Goal: Browse casually: Explore the website without a specific task or goal

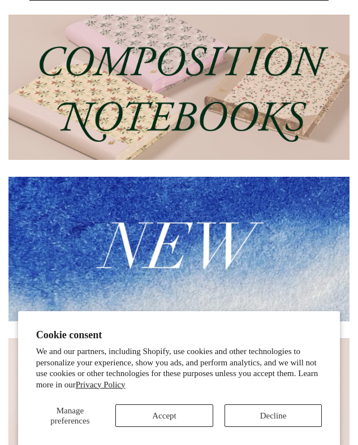
scroll to position [225, 0]
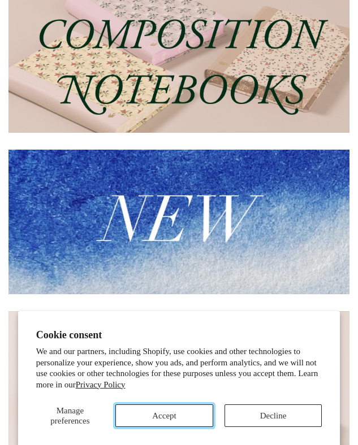
click at [166, 414] on button "Accept" at bounding box center [164, 416] width 98 height 23
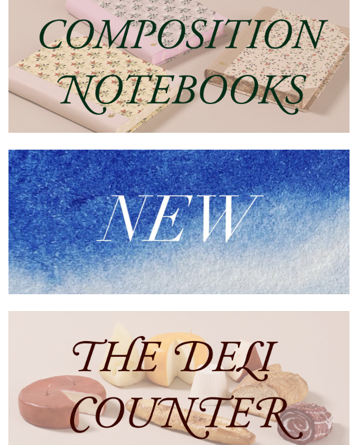
click at [180, 171] on img at bounding box center [178, 222] width 341 height 145
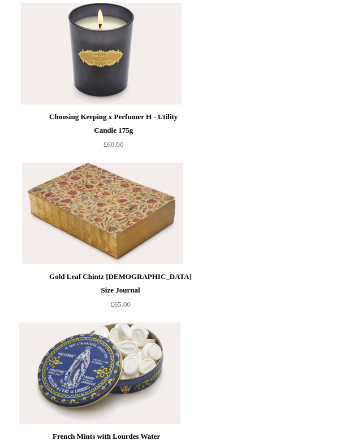
scroll to position [3897, 0]
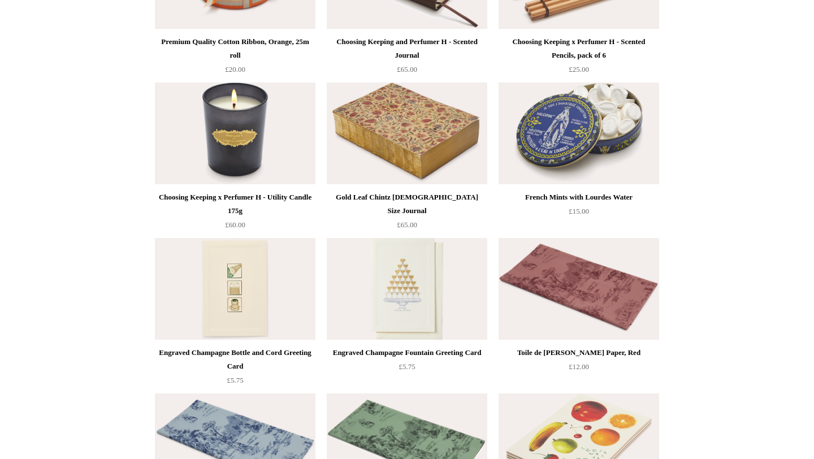
scroll to position [1459, 0]
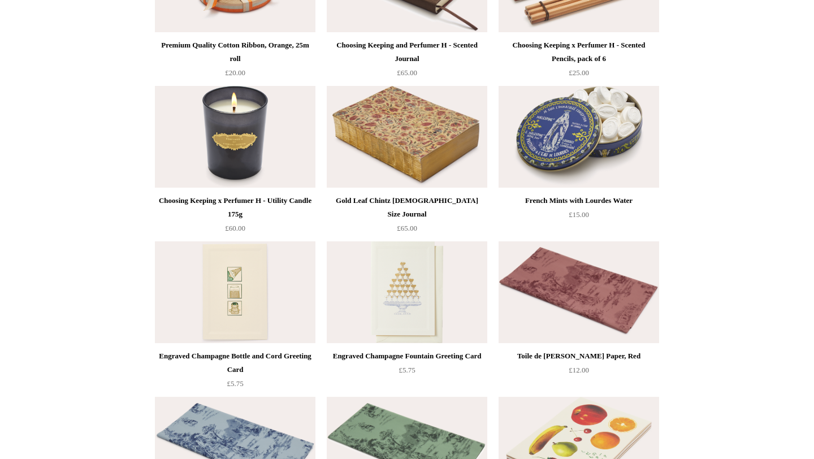
click at [357, 150] on img at bounding box center [578, 137] width 160 height 102
click at [357, 158] on img at bounding box center [578, 137] width 160 height 102
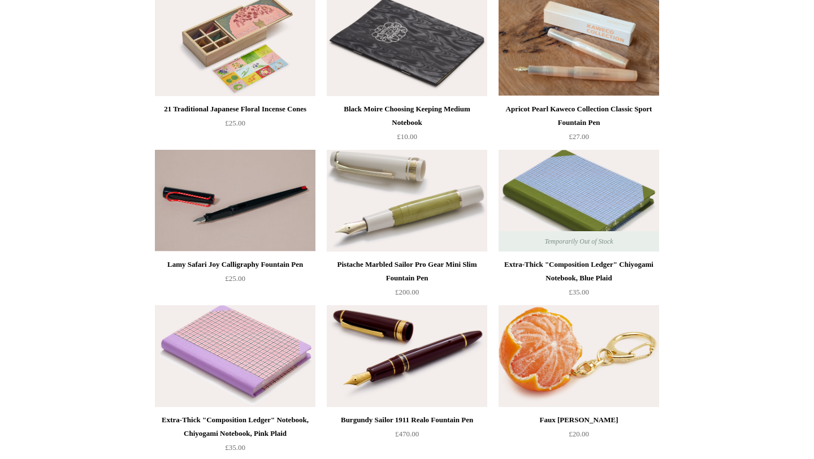
scroll to position [0, 0]
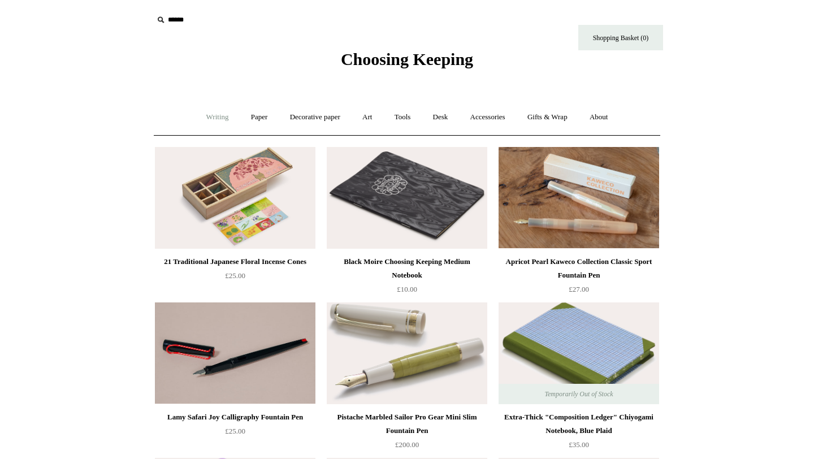
click at [207, 118] on link "Writing +" at bounding box center [217, 117] width 43 height 30
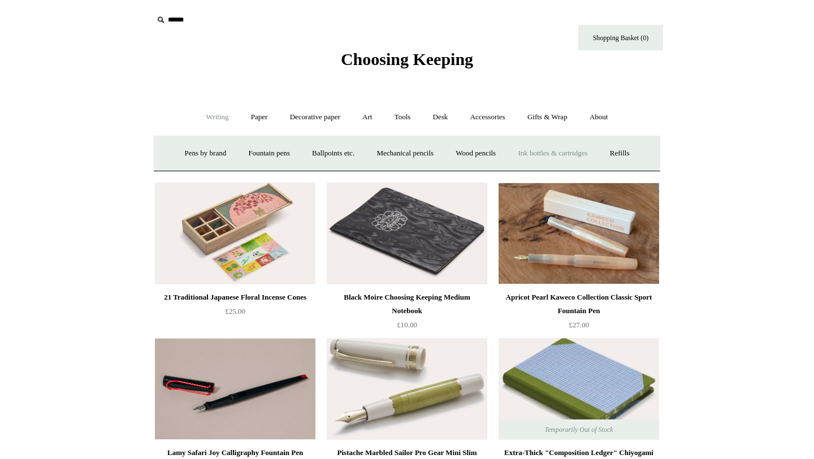
click at [357, 147] on link "Ink bottles & cartridges +" at bounding box center [552, 153] width 90 height 30
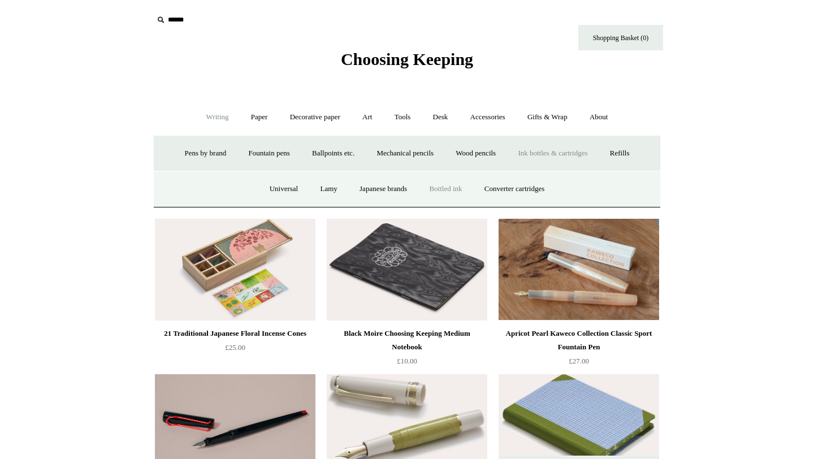
click at [357, 195] on link "Bottled ink" at bounding box center [445, 189] width 53 height 30
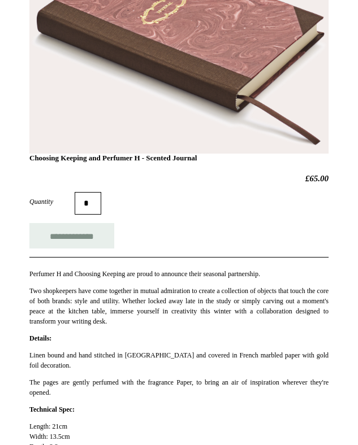
scroll to position [232, 0]
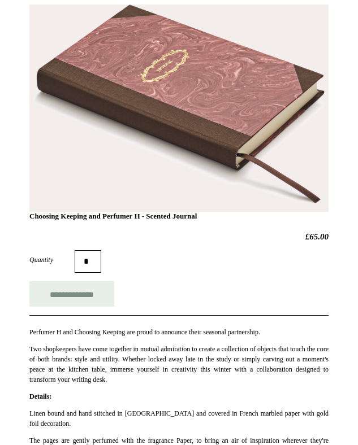
click at [199, 133] on h1 "Choosing Keeping and Perfumer H - Scented Journal" at bounding box center [178, 122] width 299 height 196
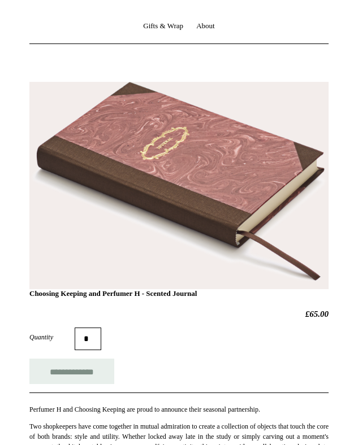
scroll to position [180, 0]
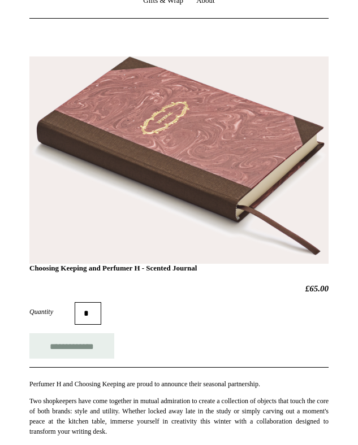
click at [163, 157] on h1 "Choosing Keeping and Perfumer H - Scented Journal" at bounding box center [178, 174] width 299 height 196
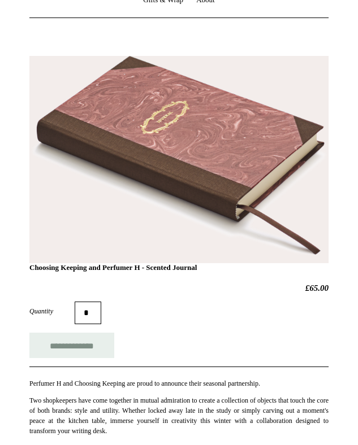
scroll to position [182, 0]
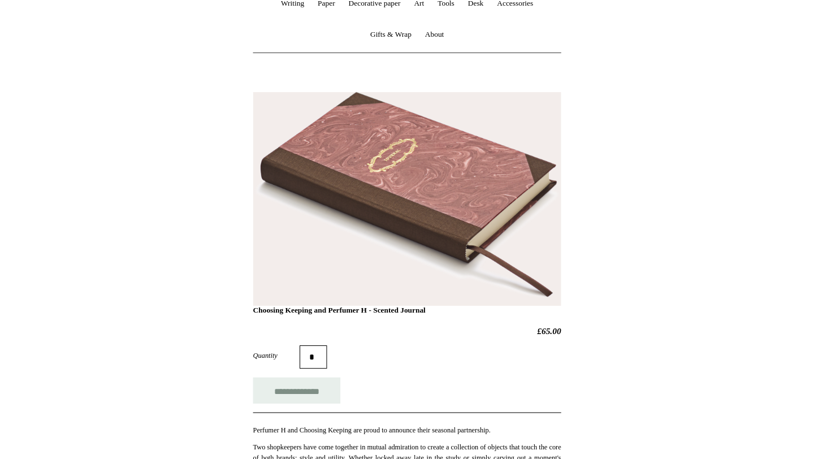
scroll to position [216, 0]
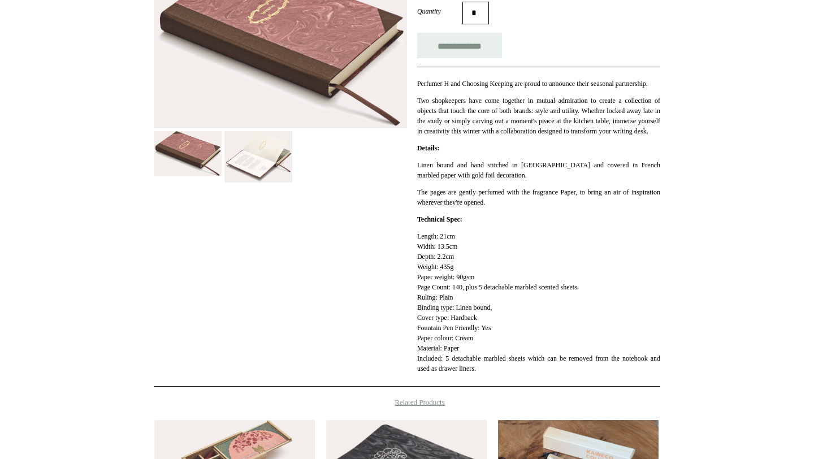
click at [248, 164] on img at bounding box center [258, 157] width 68 height 52
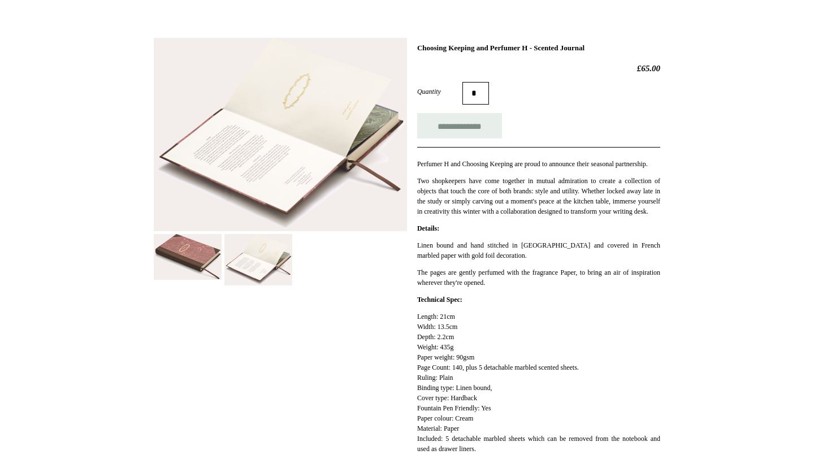
scroll to position [433, 0]
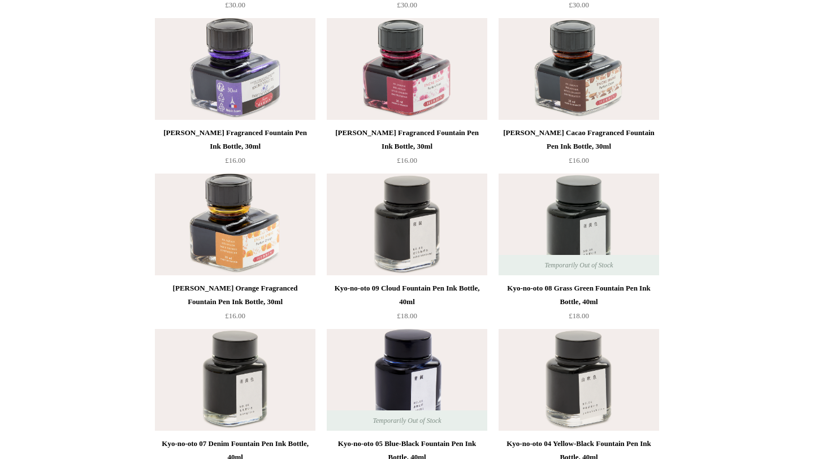
scroll to position [1853, 0]
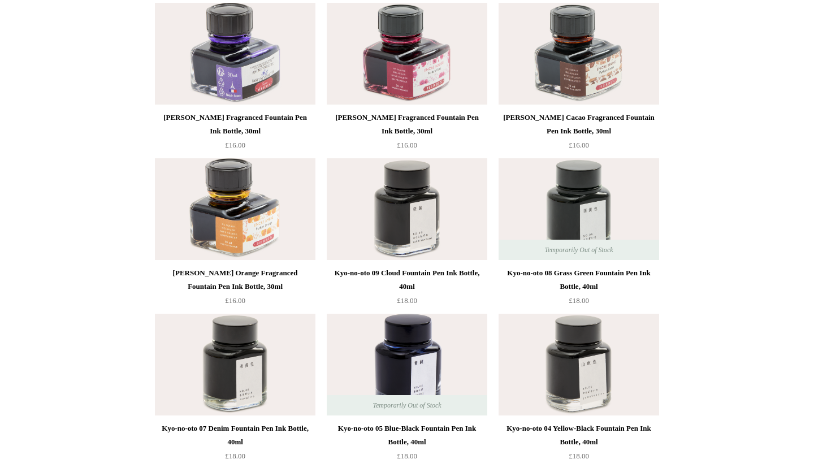
click at [420, 119] on div "Herbin Rose Fragranced Fountain Pen Ink Bottle, 30ml" at bounding box center [406, 124] width 155 height 27
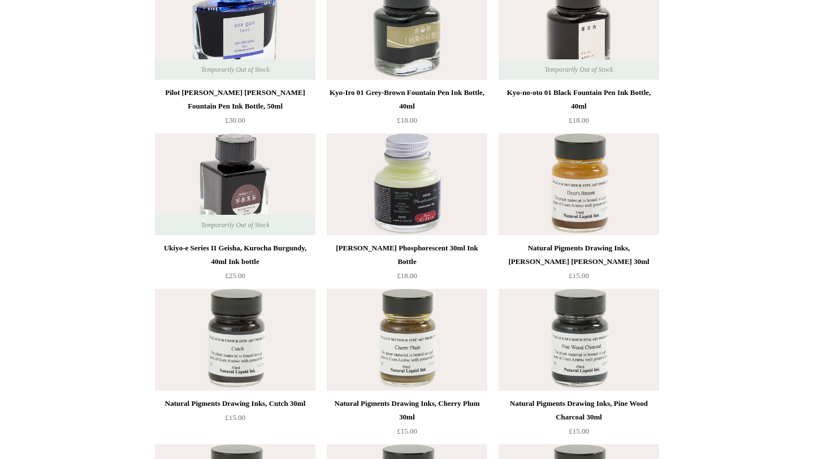
scroll to position [2747, 0]
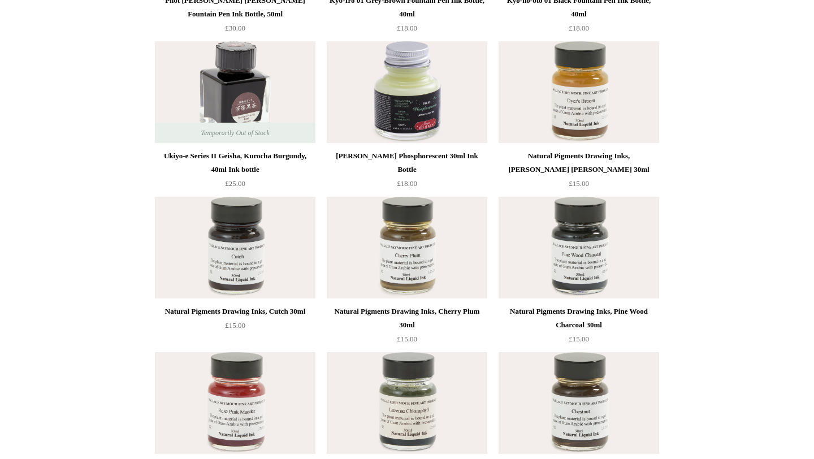
click at [366, 123] on img at bounding box center [407, 92] width 160 height 102
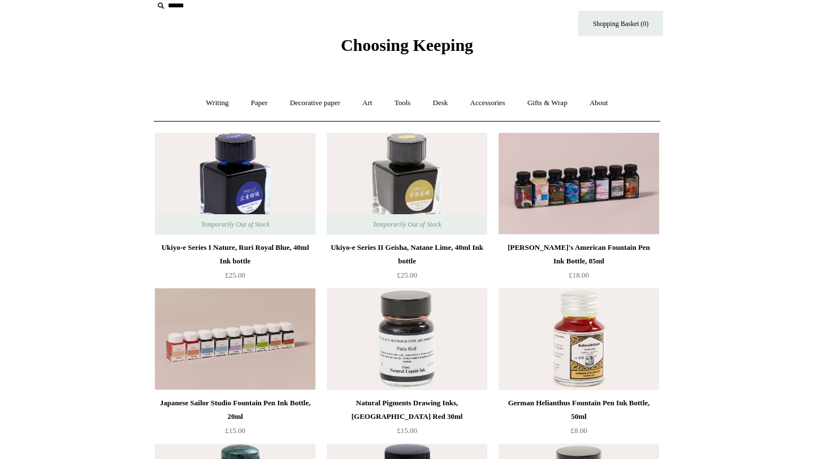
scroll to position [0, 0]
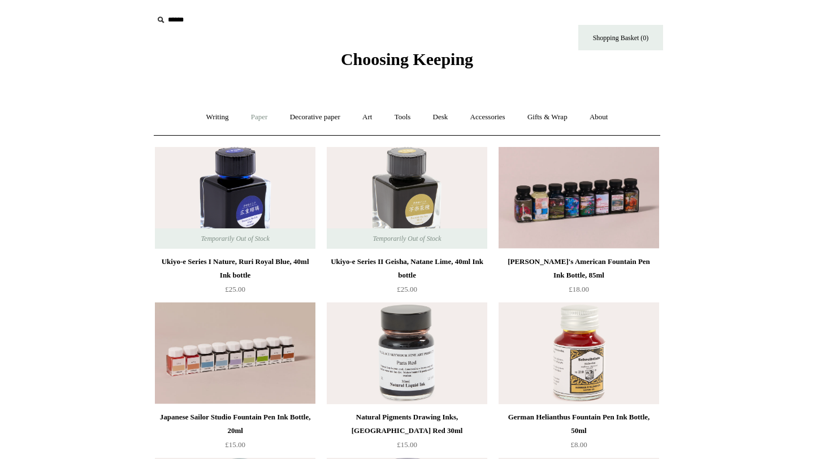
click at [252, 111] on link "Paper +" at bounding box center [259, 117] width 37 height 30
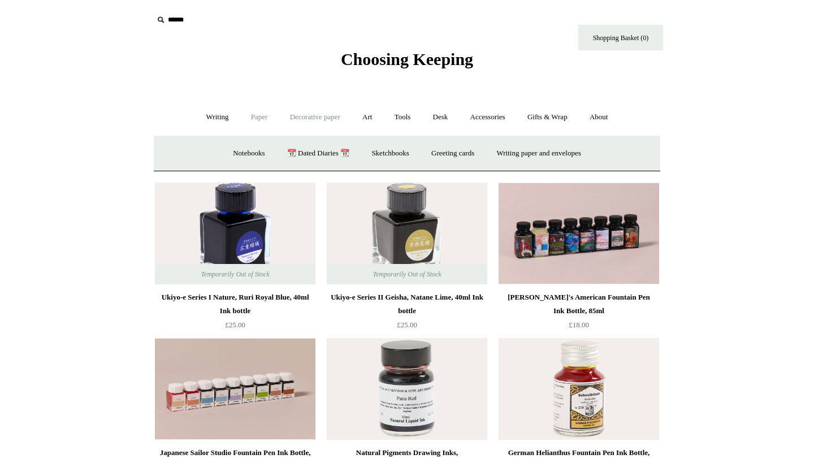
click at [296, 124] on link "Decorative paper +" at bounding box center [315, 117] width 71 height 30
click at [226, 150] on link "All" at bounding box center [235, 153] width 30 height 30
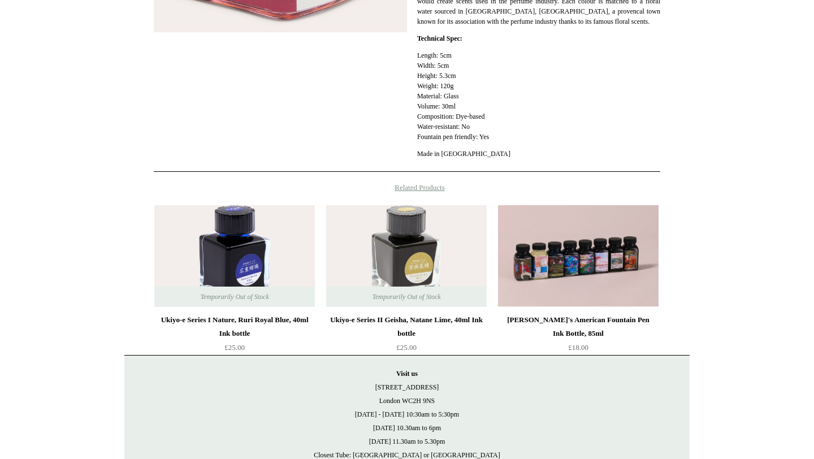
scroll to position [420, 0]
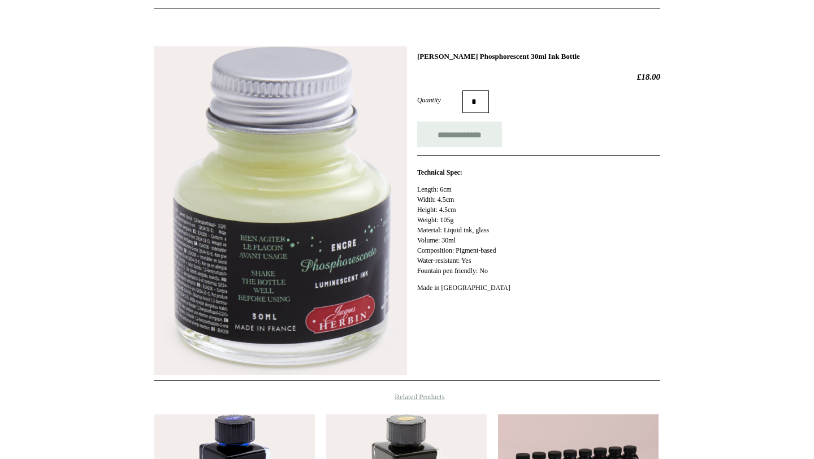
scroll to position [51, 0]
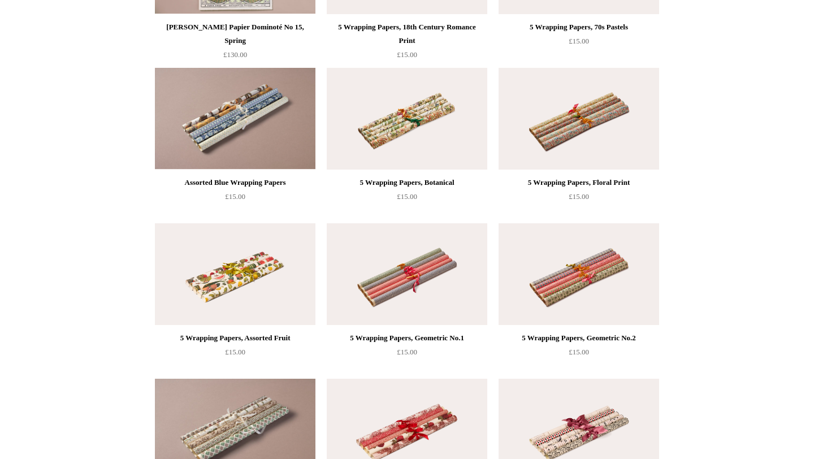
scroll to position [1623, 0]
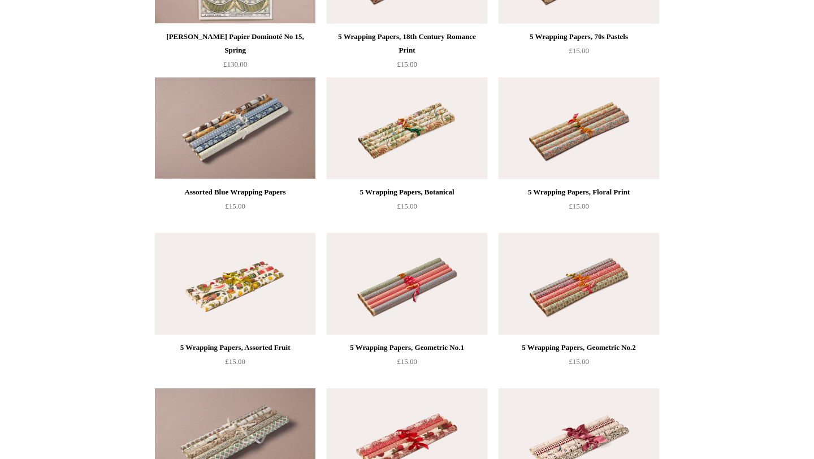
click at [267, 121] on img at bounding box center [235, 128] width 160 height 102
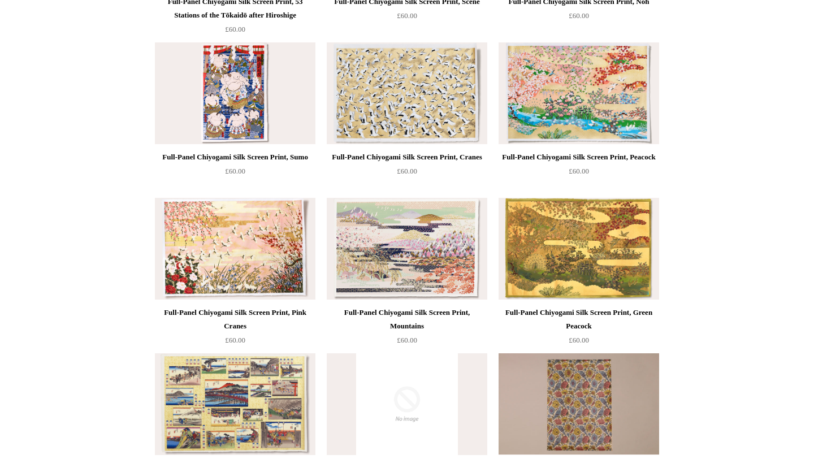
scroll to position [0, 0]
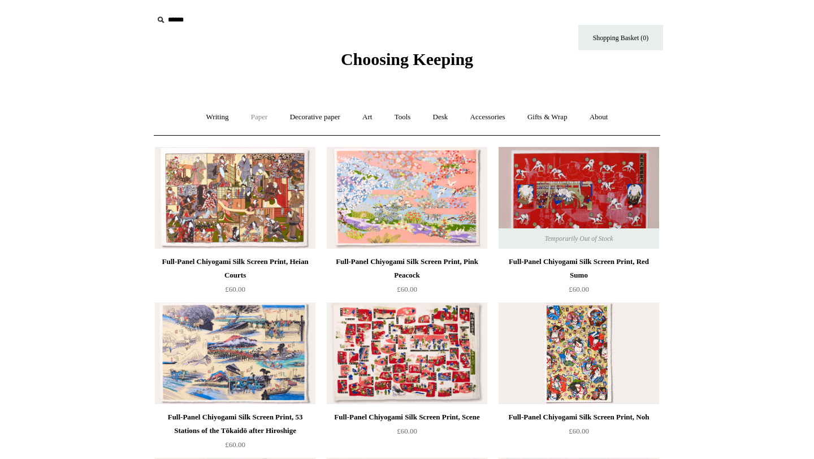
click at [254, 124] on link "Paper +" at bounding box center [259, 117] width 37 height 30
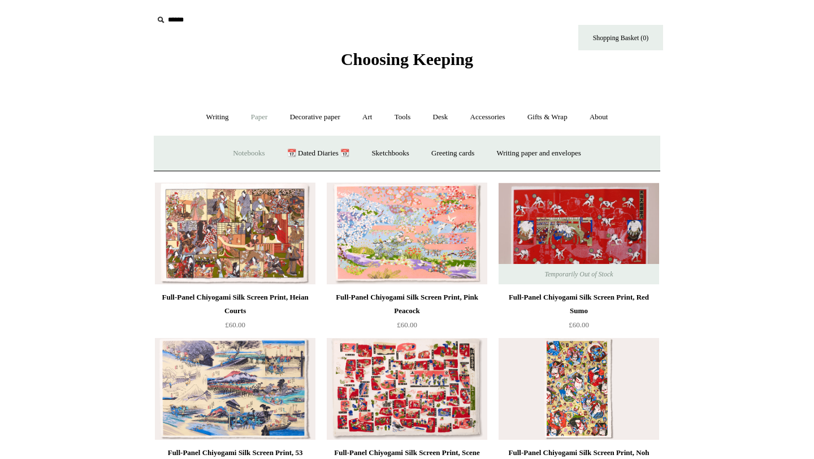
click at [234, 161] on link "Notebooks +" at bounding box center [249, 153] width 52 height 30
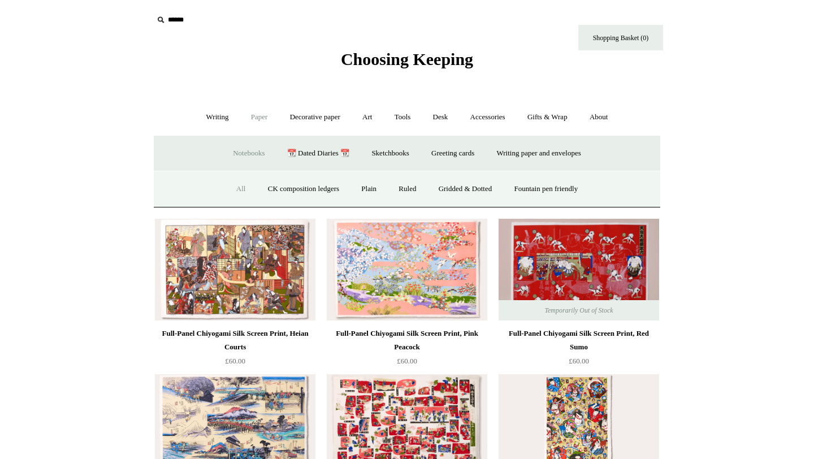
click at [229, 189] on link "All" at bounding box center [241, 189] width 30 height 30
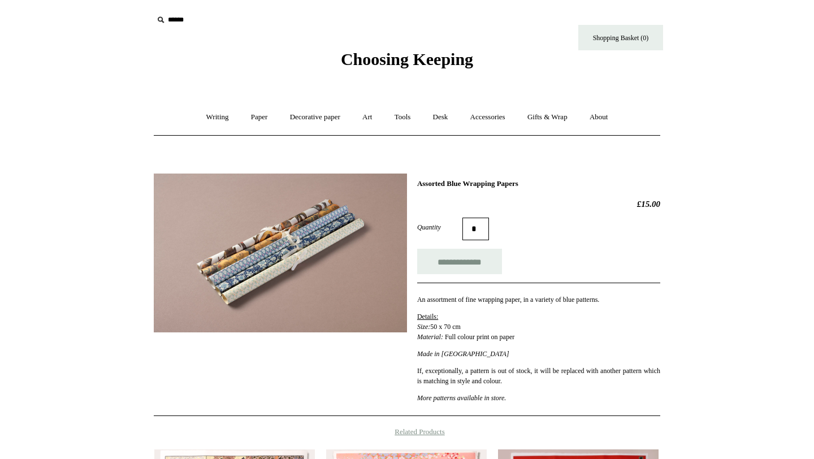
click at [285, 255] on img at bounding box center [280, 252] width 253 height 159
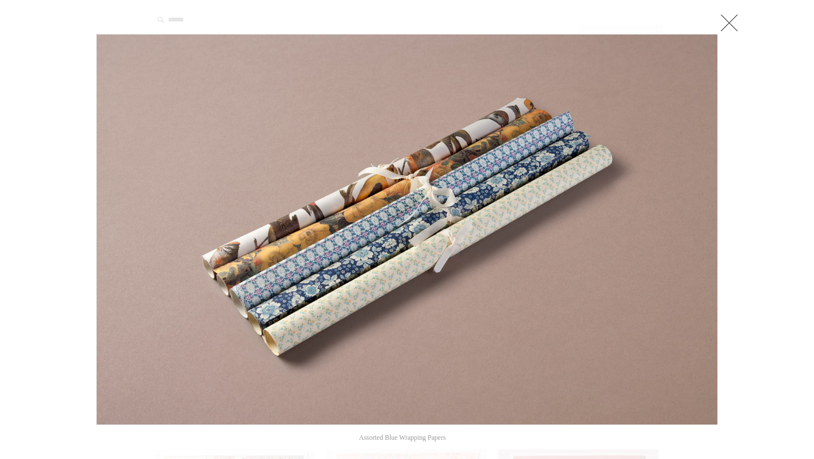
click at [68, 300] on div at bounding box center [407, 388] width 814 height 777
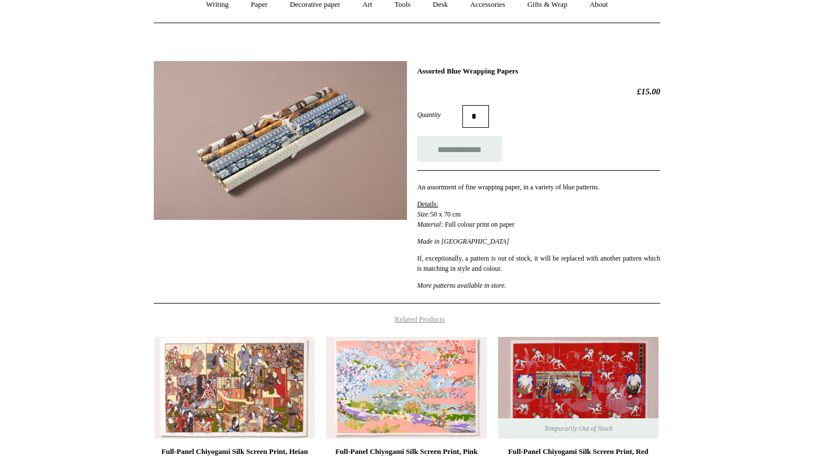
scroll to position [114, 0]
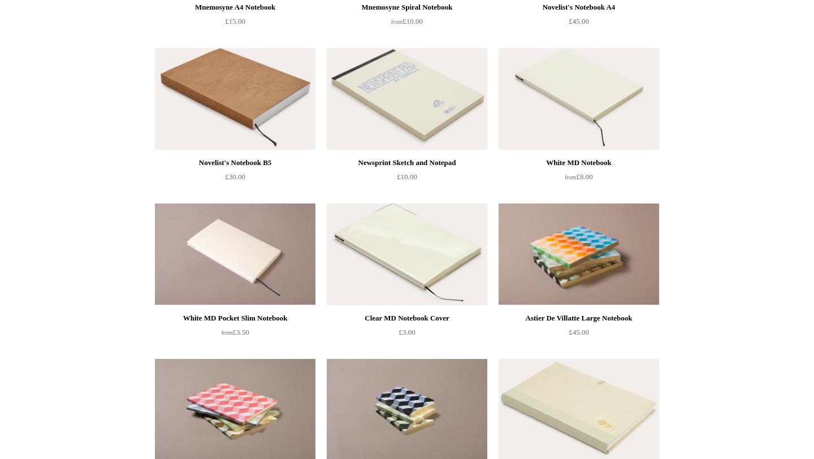
scroll to position [3979, 0]
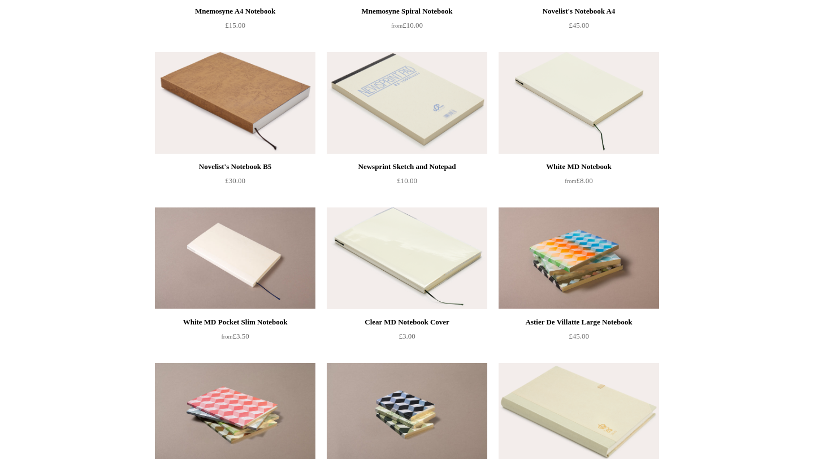
click at [279, 325] on div "White MD Pocket Slim Notebook" at bounding box center [235, 322] width 155 height 14
click at [581, 165] on div "White MD Notebook" at bounding box center [578, 167] width 155 height 14
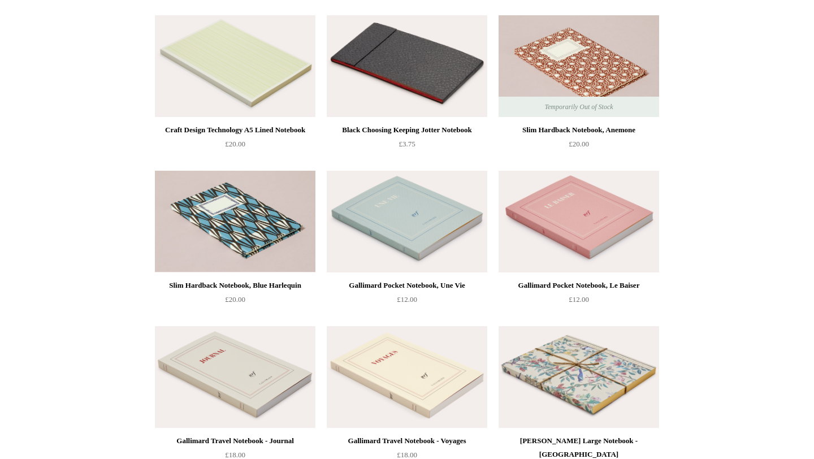
scroll to position [4705, 0]
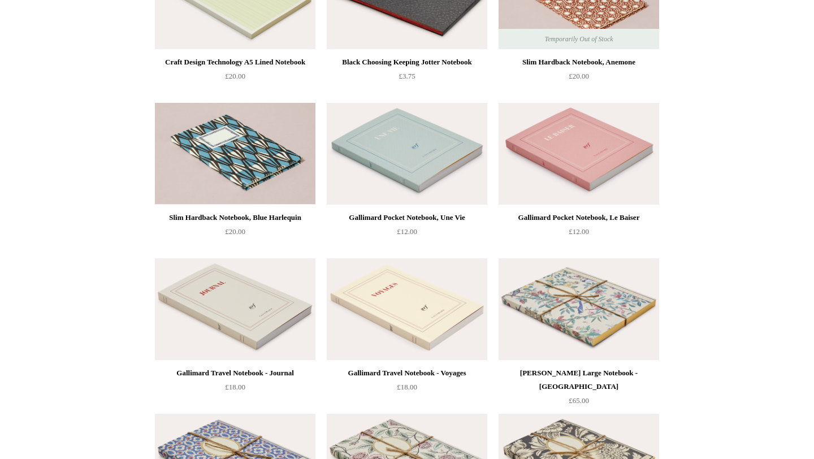
click at [555, 216] on div "Gallimard Pocket Notebook, Le Baiser" at bounding box center [578, 218] width 155 height 14
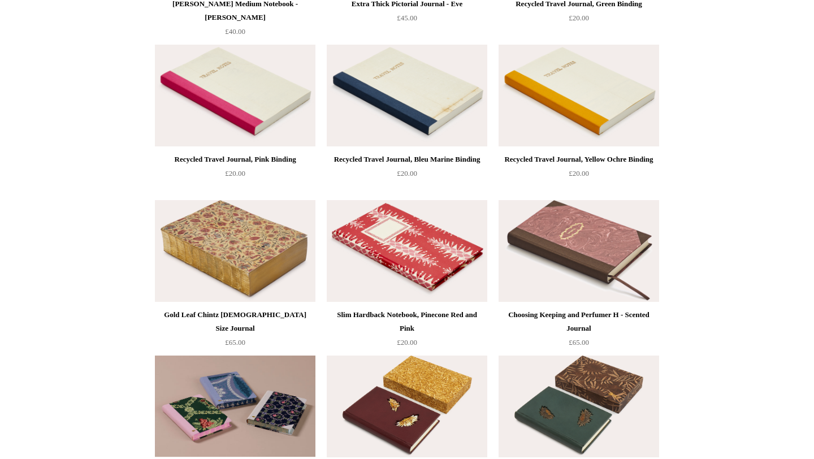
scroll to position [5472, 0]
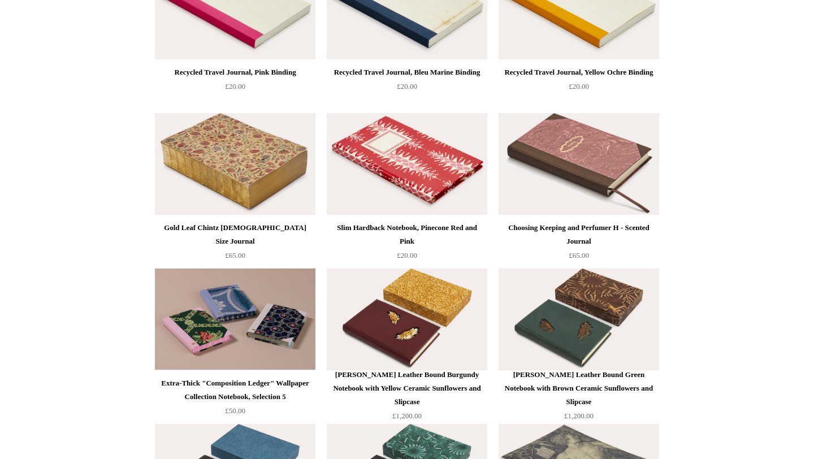
click at [325, 306] on div "Steve Harrison Leather Bound Burgundy Notebook with Yellow Ceramic Sunflowers a…" at bounding box center [407, 340] width 170 height 155
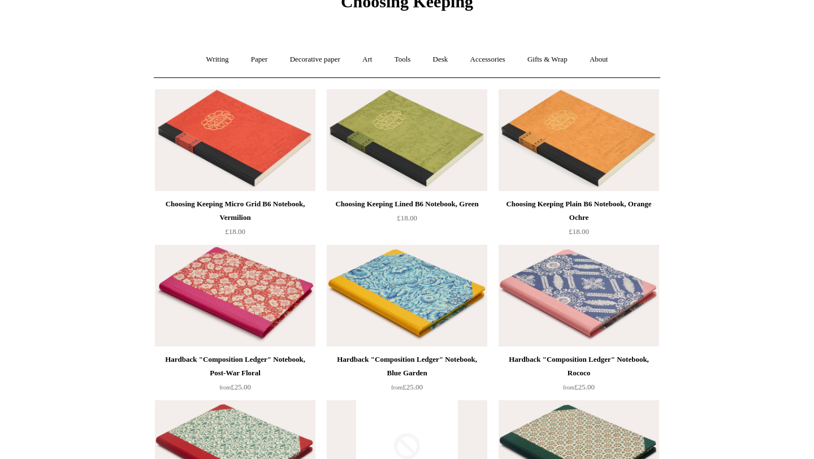
scroll to position [0, 0]
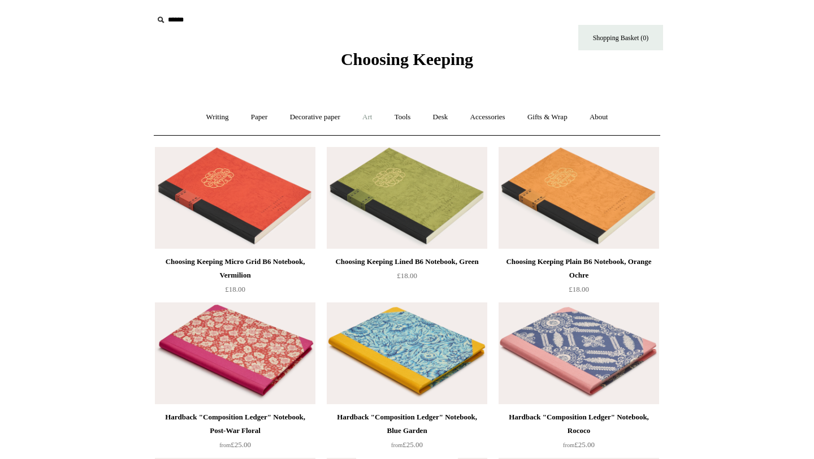
click at [363, 116] on link "Art +" at bounding box center [367, 117] width 30 height 30
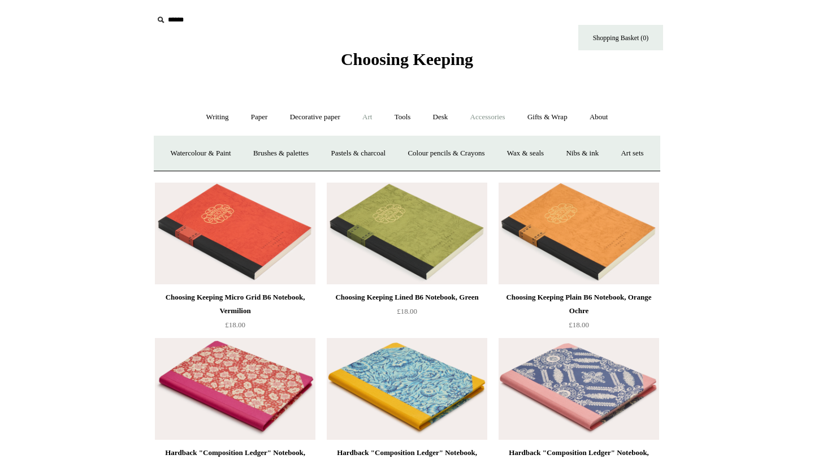
click at [481, 115] on link "Accessories +" at bounding box center [487, 117] width 55 height 30
click at [453, 119] on link "Desk +" at bounding box center [441, 117] width 36 height 30
click at [395, 120] on link "Tools +" at bounding box center [402, 117] width 37 height 30
click at [366, 119] on link "Art +" at bounding box center [367, 117] width 30 height 30
click at [551, 119] on link "Gifts & Wrap +" at bounding box center [547, 117] width 60 height 30
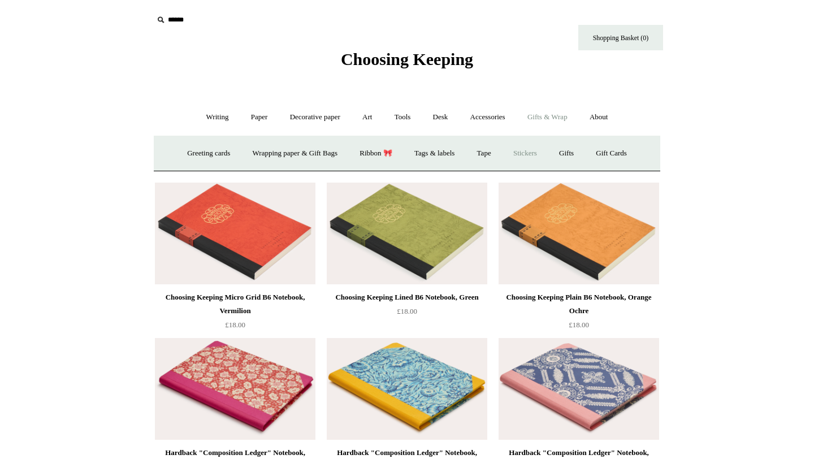
click at [530, 156] on link "Stickers" at bounding box center [525, 153] width 44 height 30
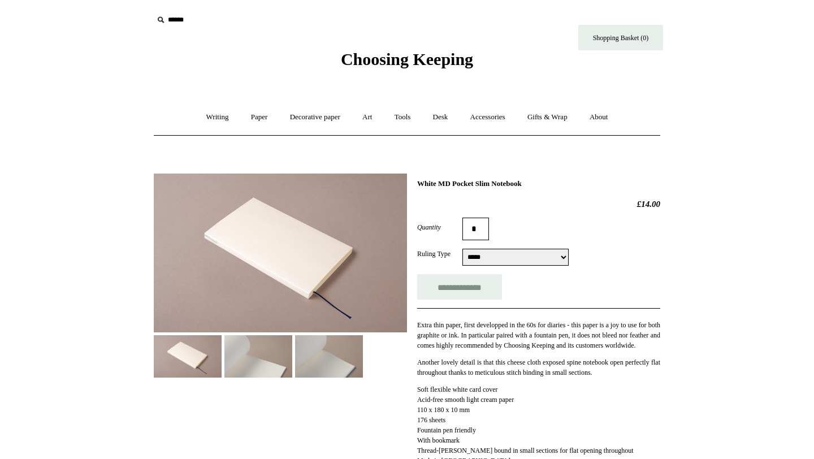
click at [520, 257] on select "**********" at bounding box center [515, 257] width 106 height 17
select select "**********"
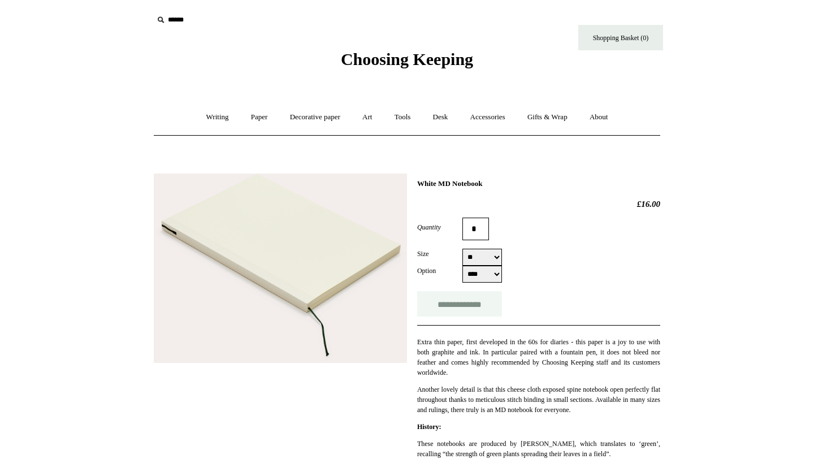
click at [464, 296] on input "**********" at bounding box center [459, 303] width 85 height 25
click at [480, 255] on select "** ******* ** **" at bounding box center [482, 257] width 40 height 17
type input "**********"
click at [488, 258] on select "** ******* ** **" at bounding box center [482, 257] width 40 height 17
select select "**"
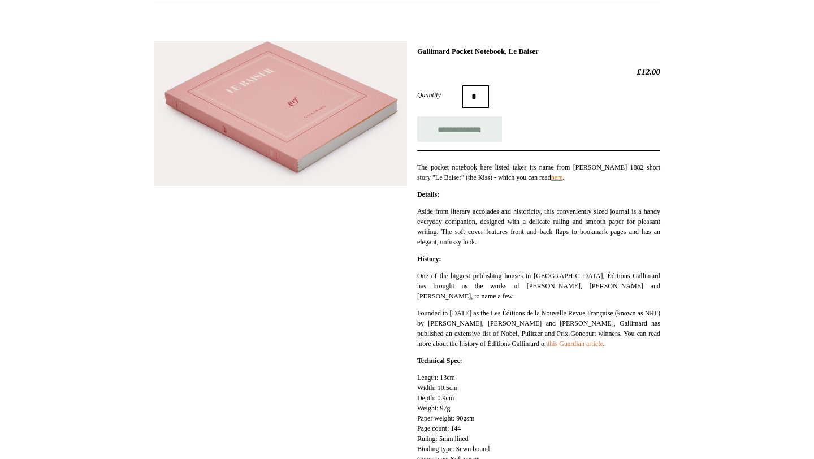
scroll to position [76, 0]
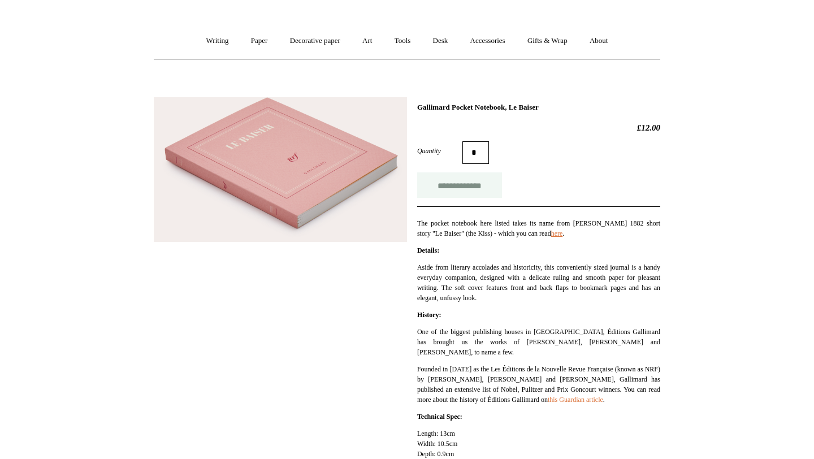
click at [440, 185] on input "**********" at bounding box center [459, 184] width 85 height 25
type input "**********"
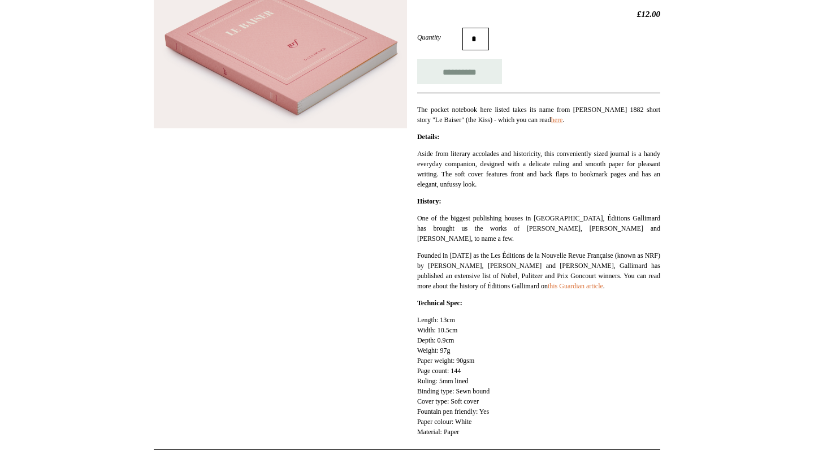
scroll to position [212, 0]
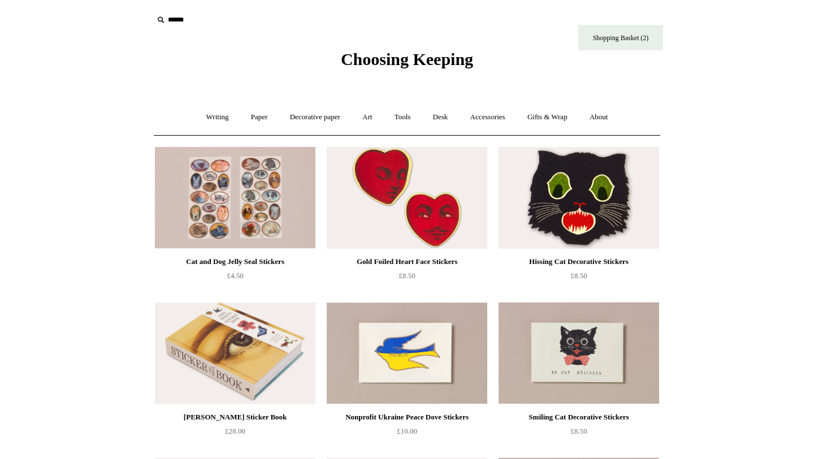
scroll to position [2, 0]
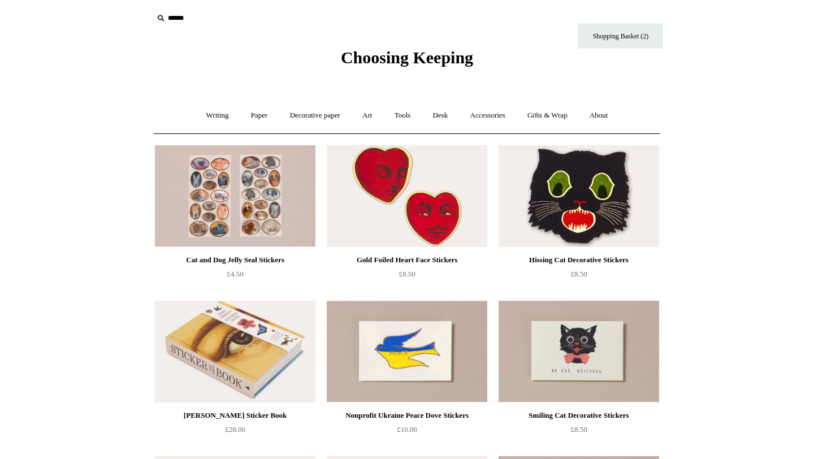
click at [389, 208] on img at bounding box center [407, 196] width 160 height 102
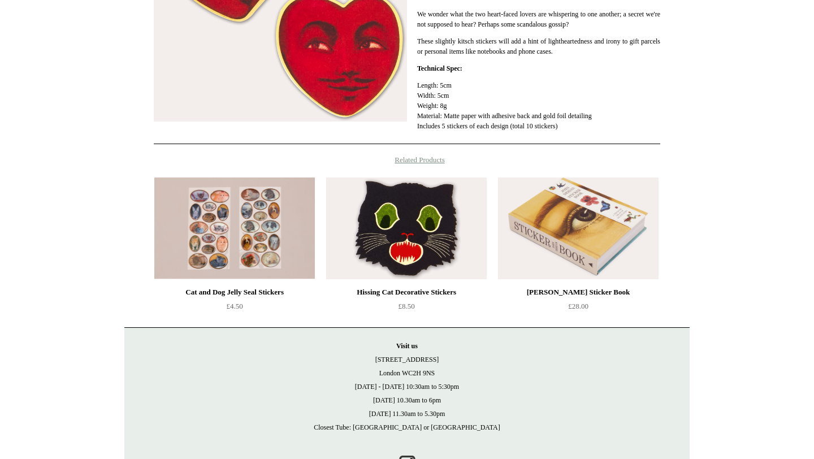
scroll to position [331, 0]
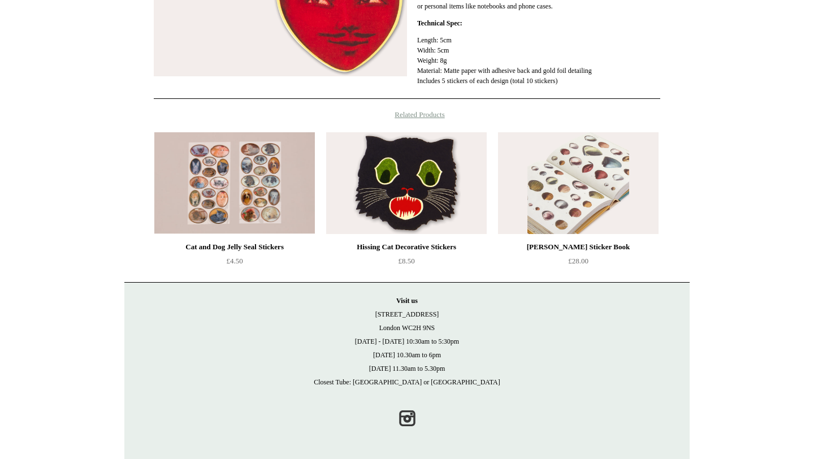
click at [621, 195] on img at bounding box center [578, 183] width 160 height 102
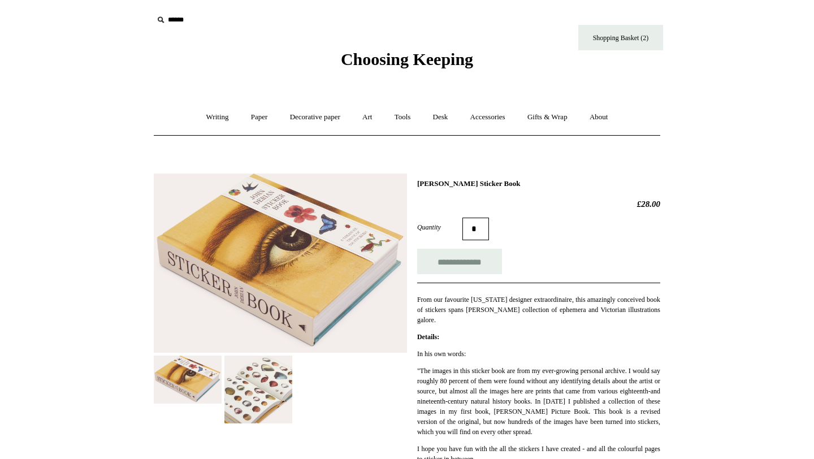
click at [267, 393] on img at bounding box center [258, 389] width 68 height 68
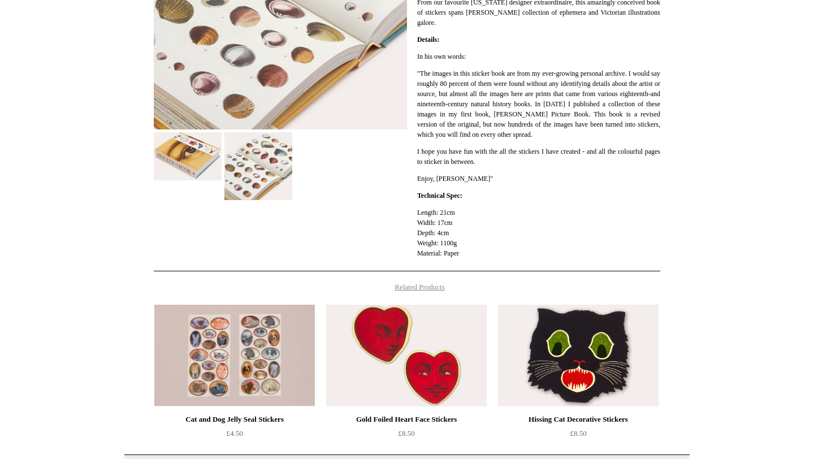
scroll to position [397, 0]
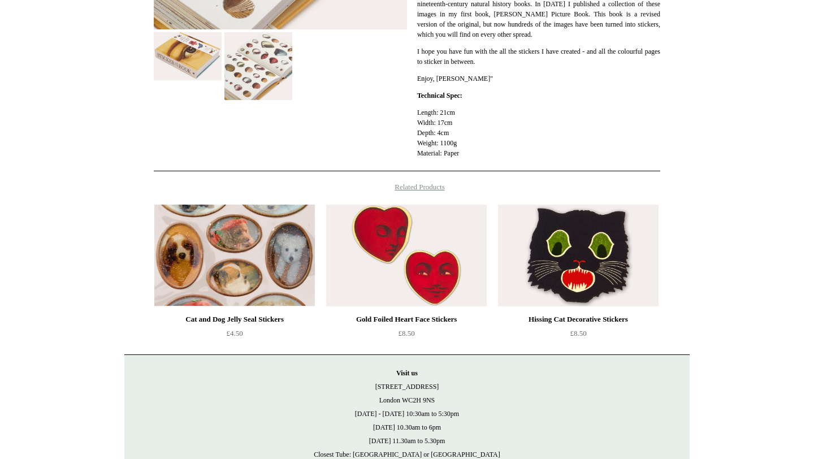
click at [247, 285] on img at bounding box center [234, 256] width 160 height 102
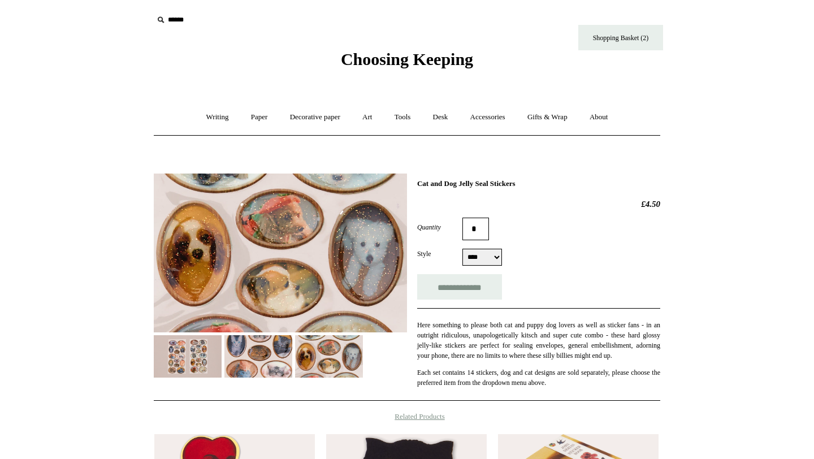
click at [328, 348] on img at bounding box center [329, 356] width 68 height 42
click at [253, 366] on img at bounding box center [258, 356] width 68 height 42
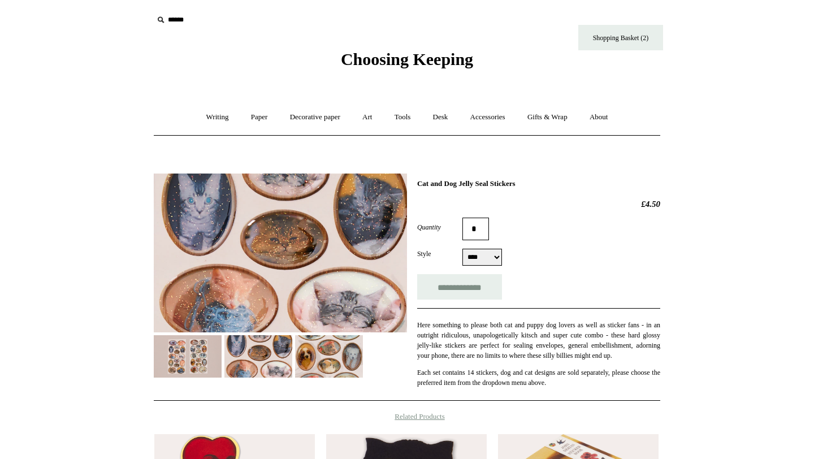
click at [189, 355] on img at bounding box center [188, 356] width 68 height 42
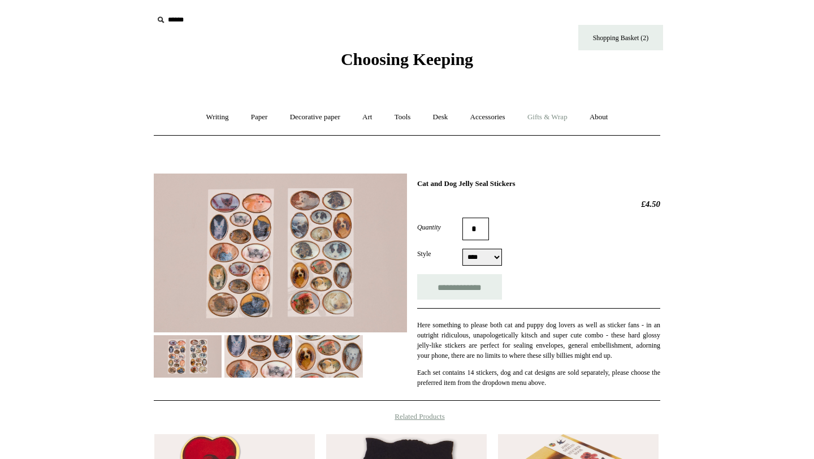
click at [557, 128] on link "Gifts & Wrap +" at bounding box center [547, 117] width 60 height 30
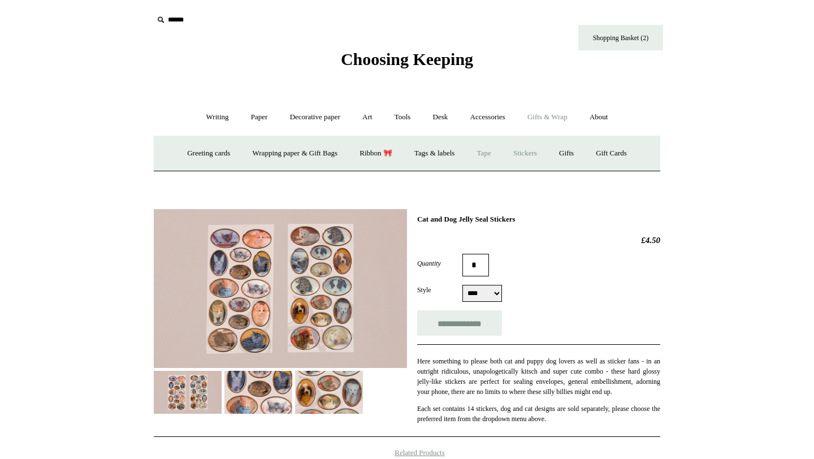
click at [485, 157] on link "Tape" at bounding box center [484, 153] width 34 height 30
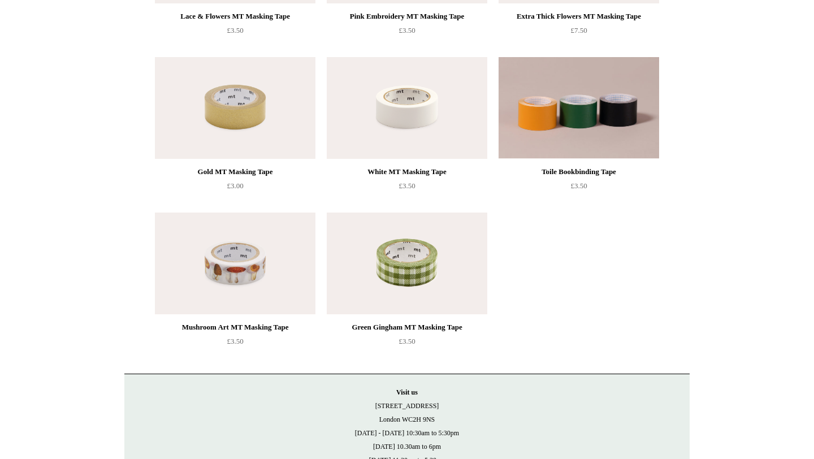
scroll to position [418, 0]
